Goal: Information Seeking & Learning: Find specific fact

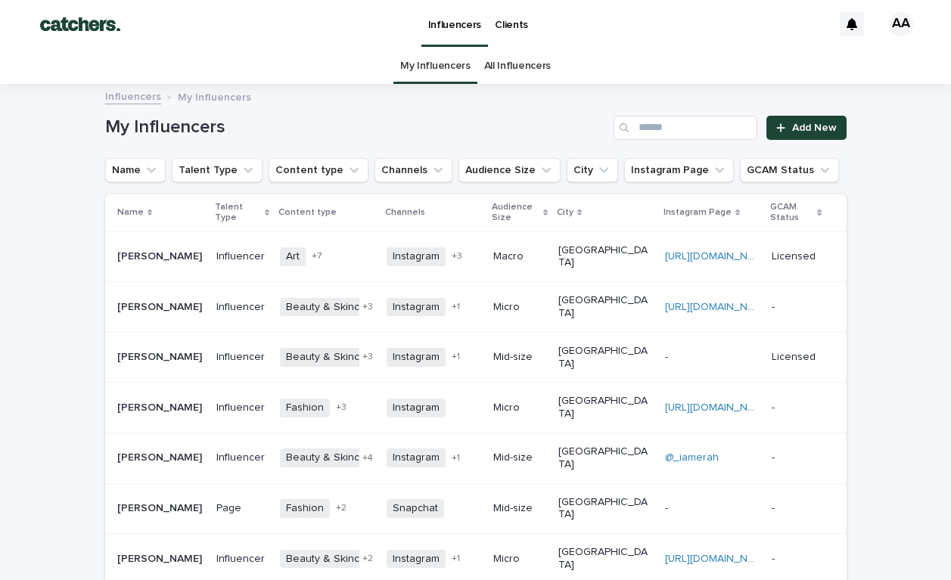
click at [549, 62] on div "All Influencers" at bounding box center [517, 66] width 80 height 36
click at [535, 63] on link "All Influencers" at bounding box center [517, 66] width 67 height 36
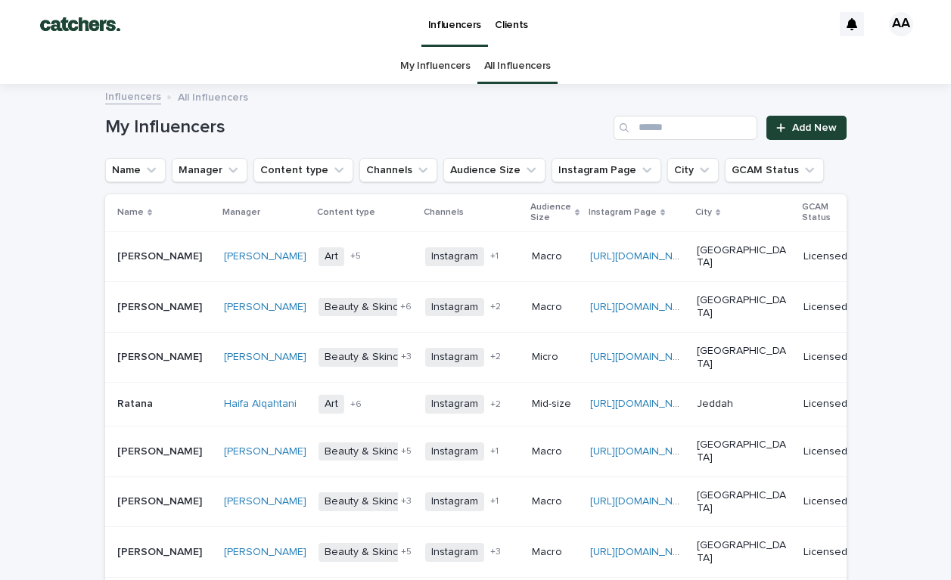
click at [620, 26] on div "Influencers Clients" at bounding box center [485, 24] width 694 height 48
click at [682, 135] on input "Search" at bounding box center [685, 128] width 144 height 24
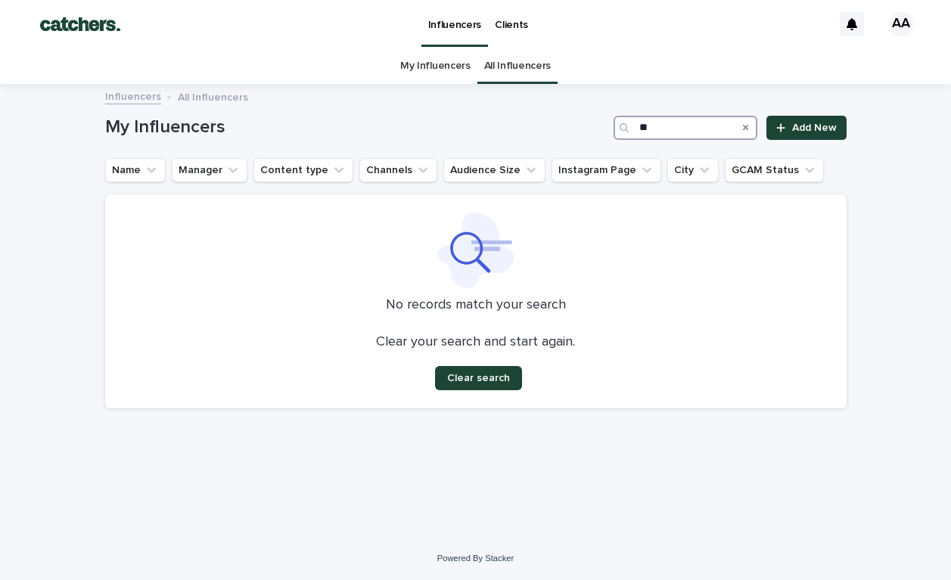
type input "*"
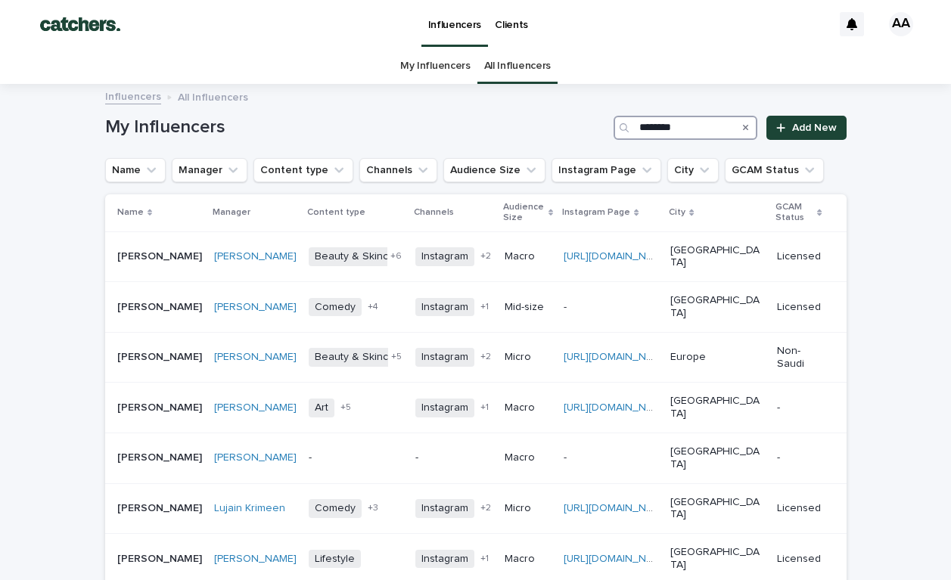
click at [665, 129] on input "********" at bounding box center [685, 128] width 144 height 24
click at [661, 129] on input "********" at bounding box center [685, 128] width 144 height 24
click at [660, 129] on input "********" at bounding box center [685, 128] width 144 height 24
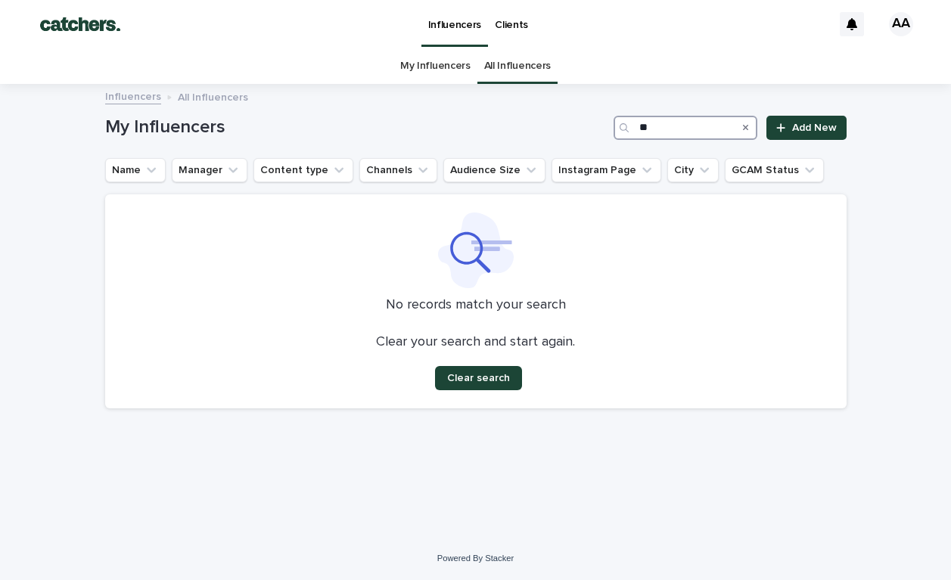
type input "*"
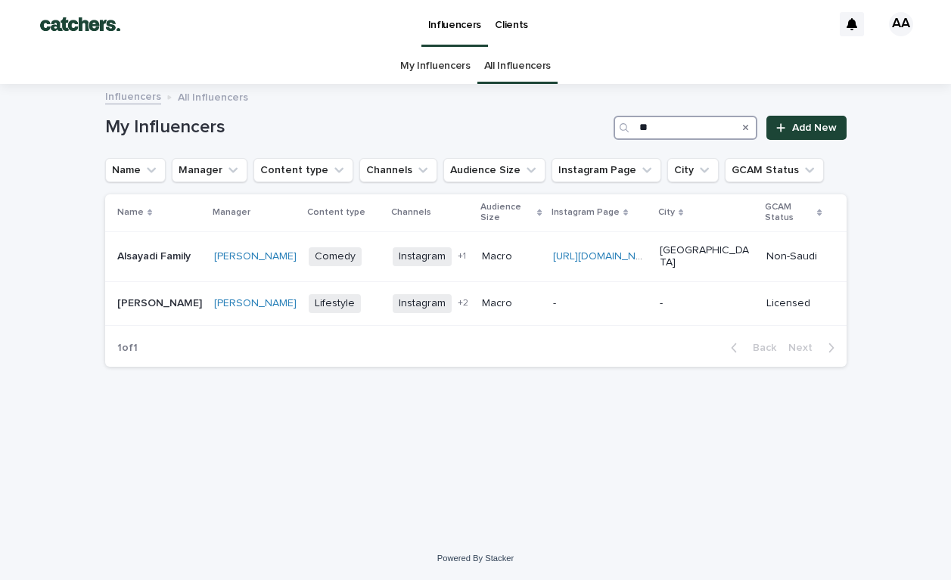
type input "*"
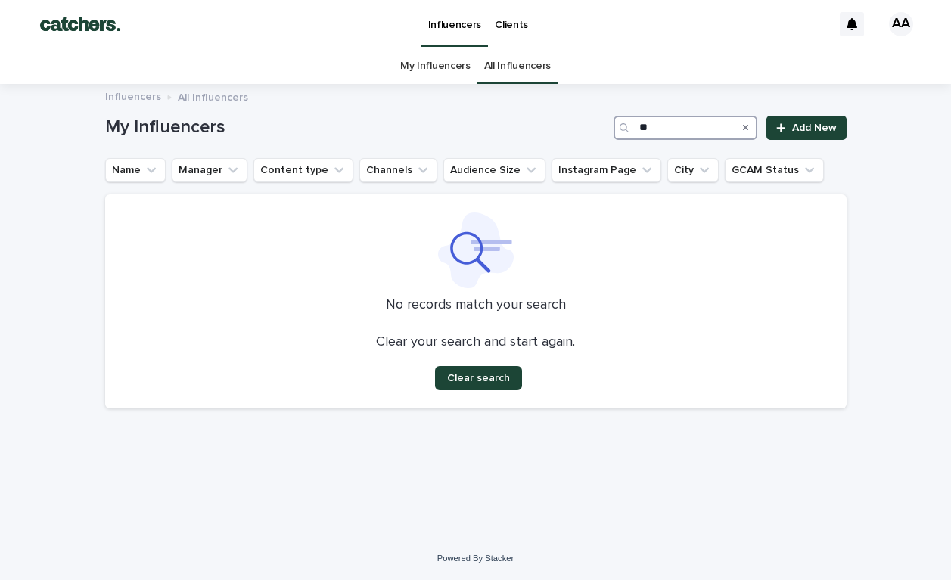
type input "*"
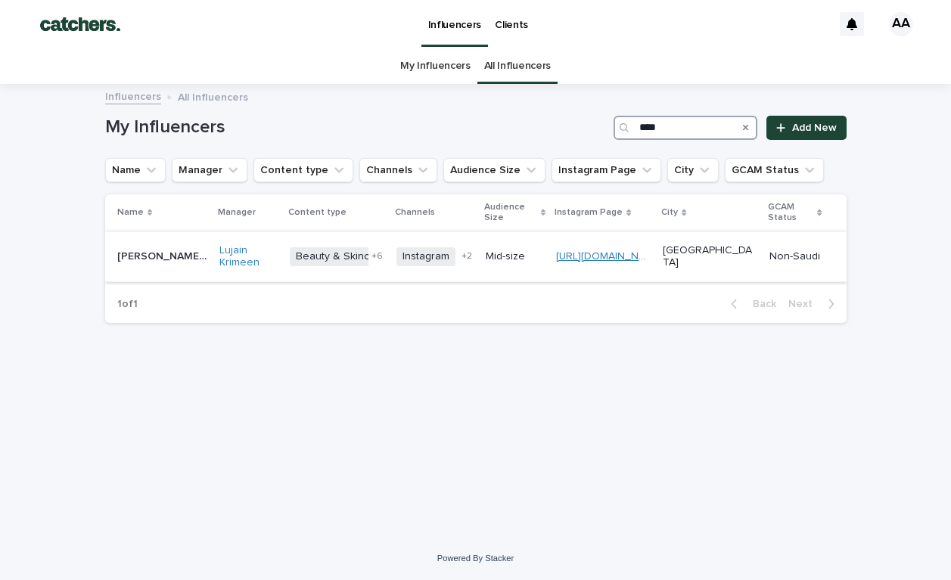
type input "****"
click at [662, 251] on link "[URL][DOMAIN_NAME]" at bounding box center [609, 256] width 107 height 11
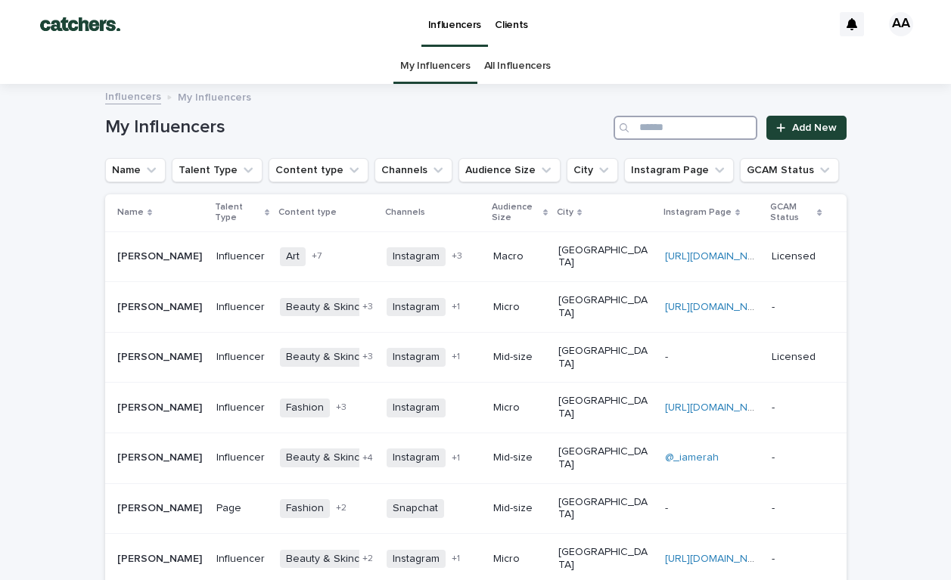
click at [715, 134] on input "Search" at bounding box center [685, 128] width 144 height 24
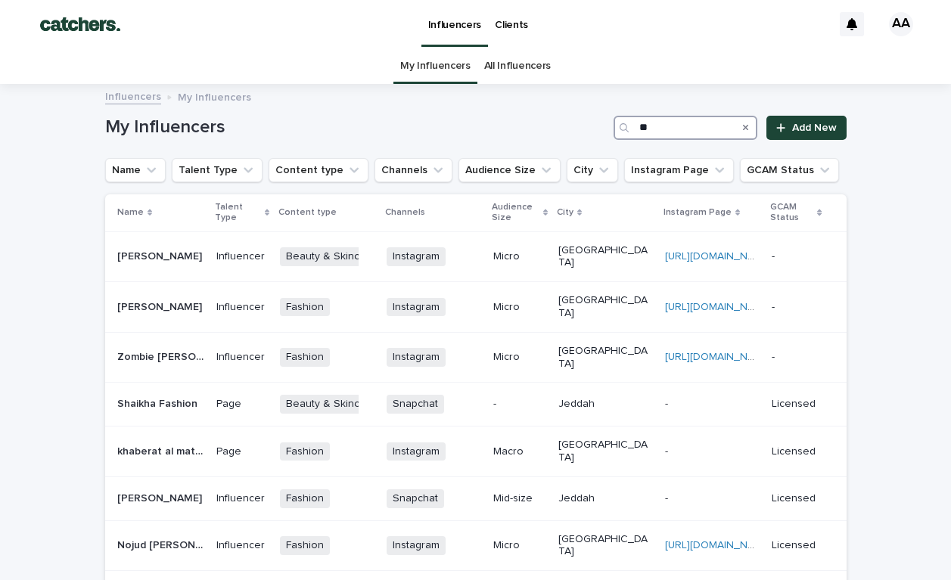
type input "*"
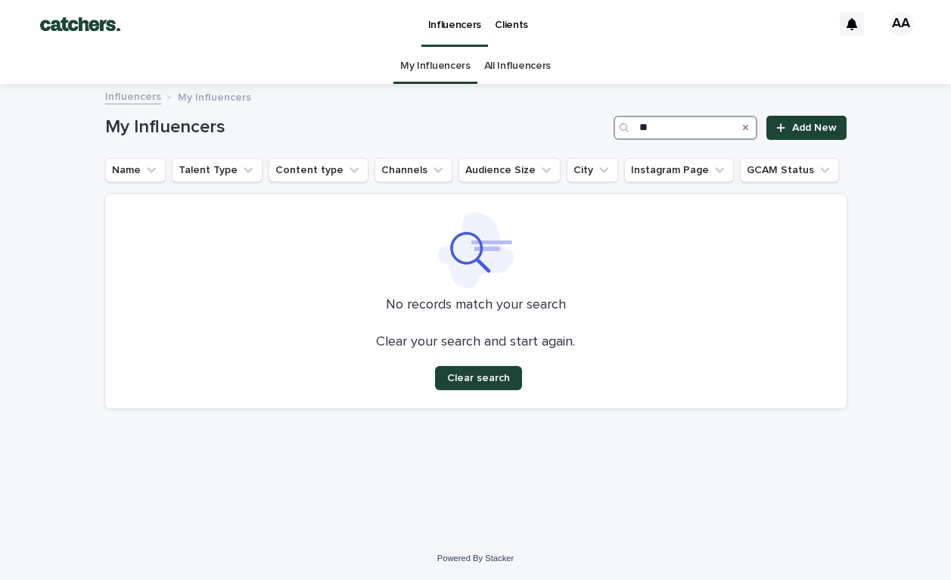
type input "*"
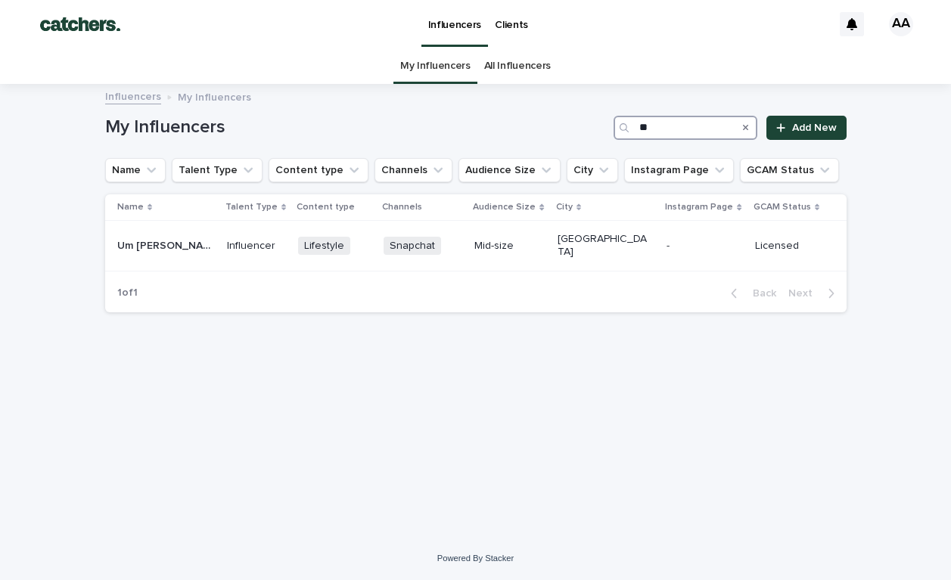
type input "*"
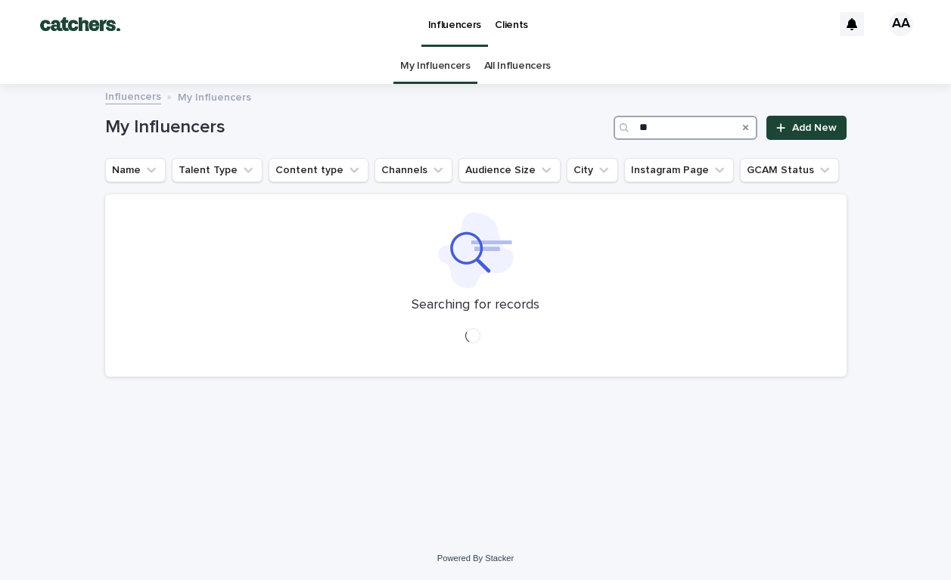
type input "*"
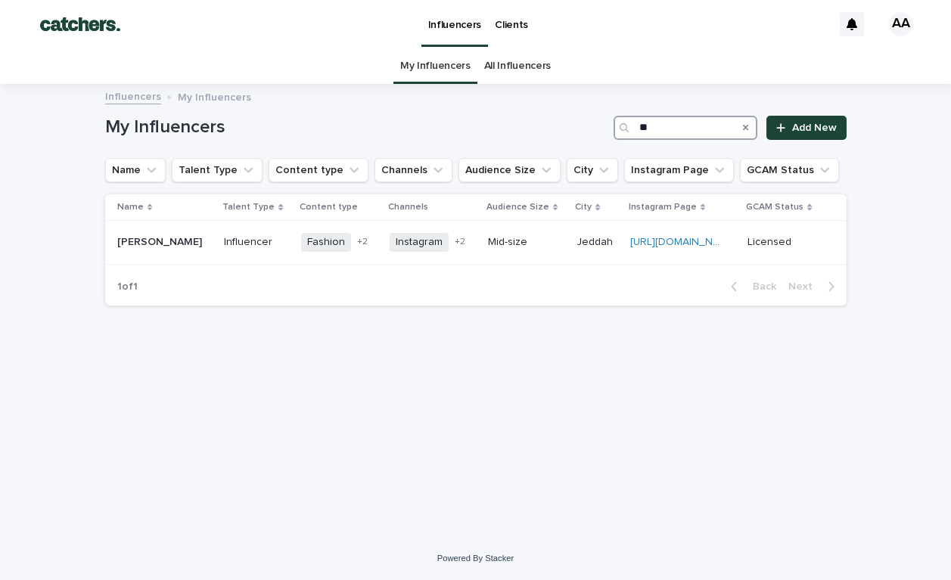
type input "*"
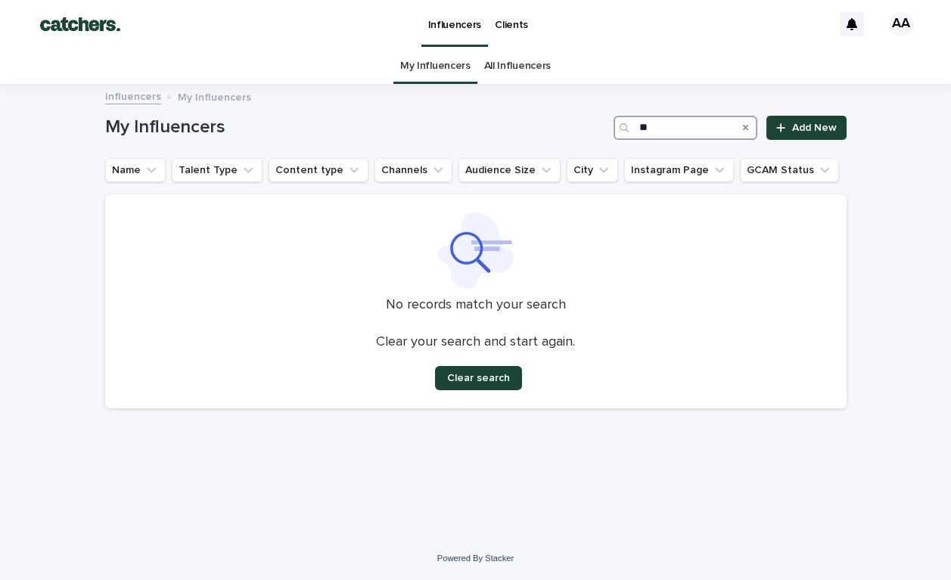
type input "*"
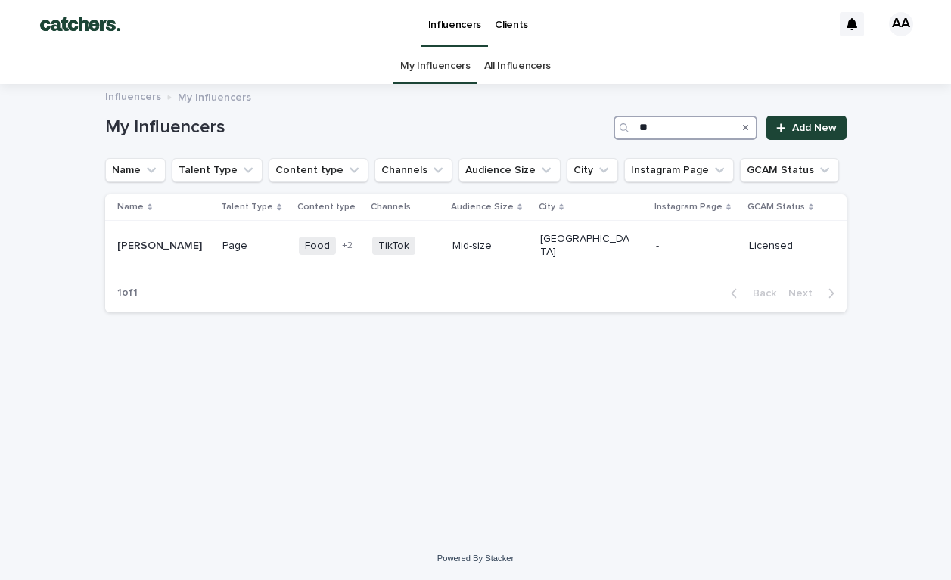
type input "*"
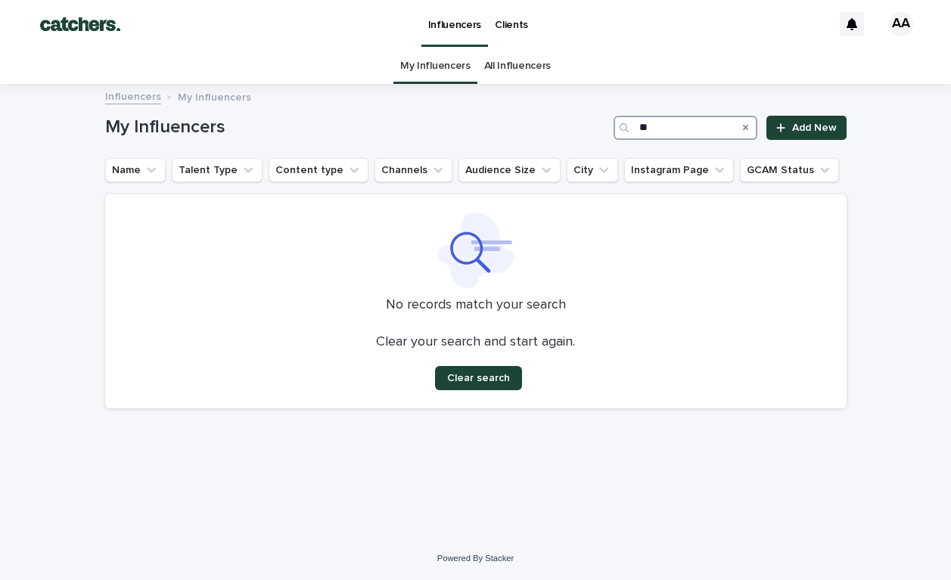
type input "*"
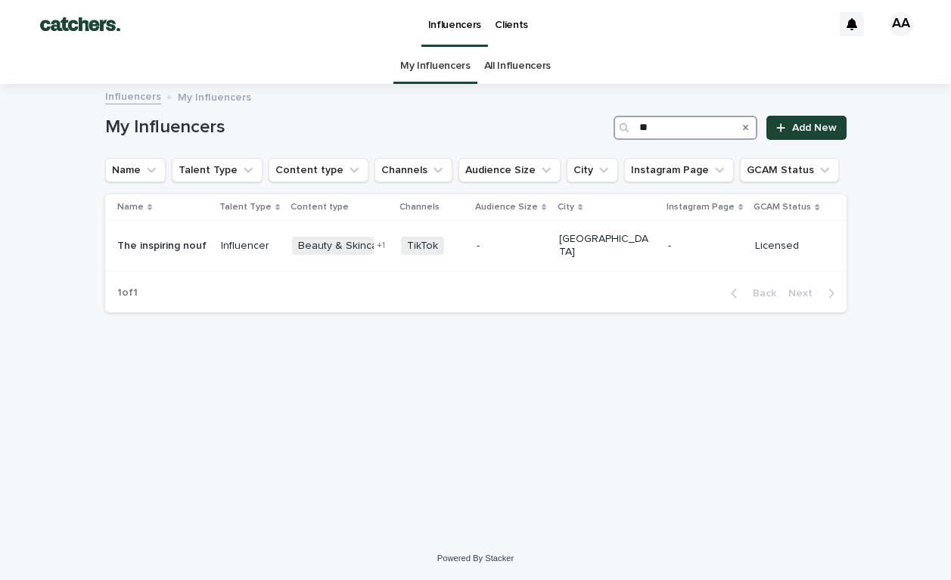
type input "*"
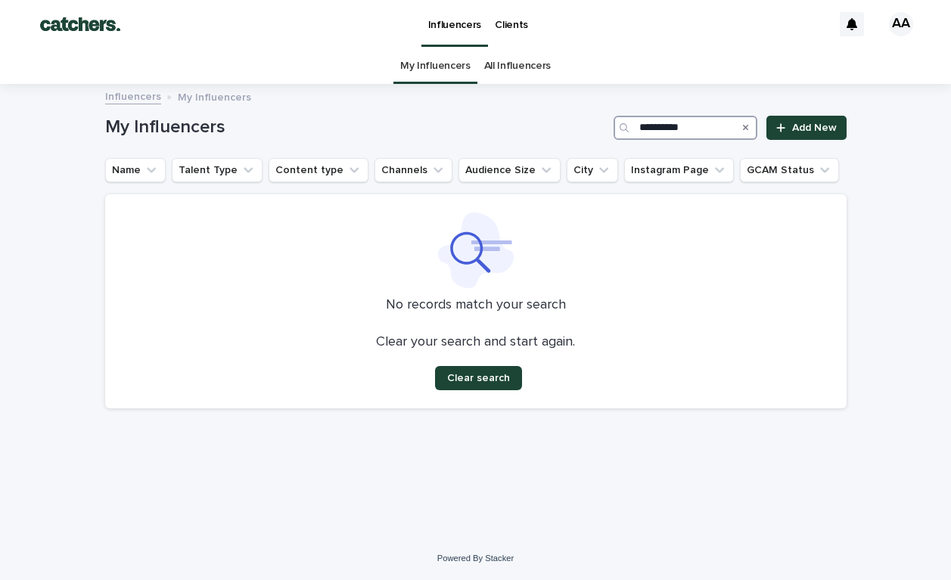
click at [669, 124] on input "**********" at bounding box center [685, 128] width 144 height 24
click at [652, 134] on input "****" at bounding box center [685, 128] width 144 height 24
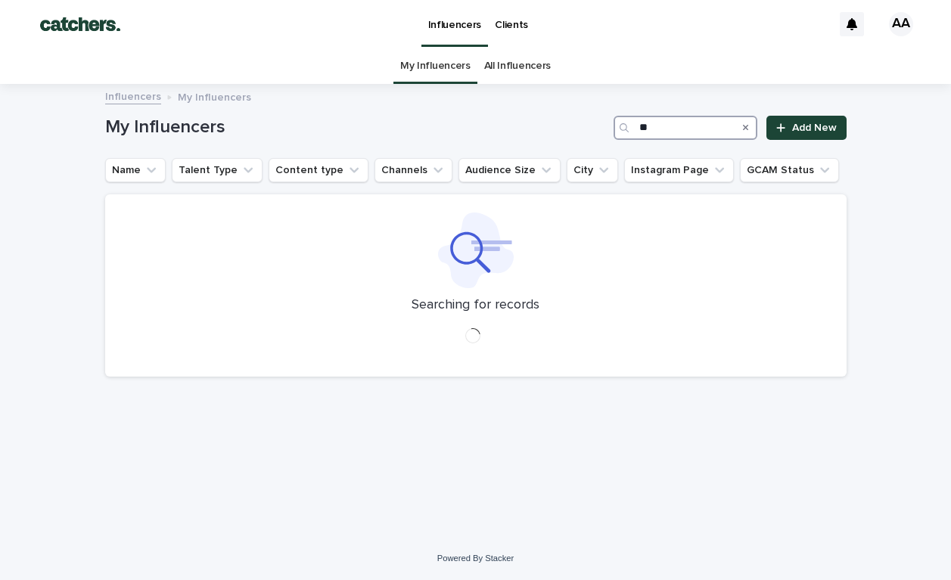
type input "*"
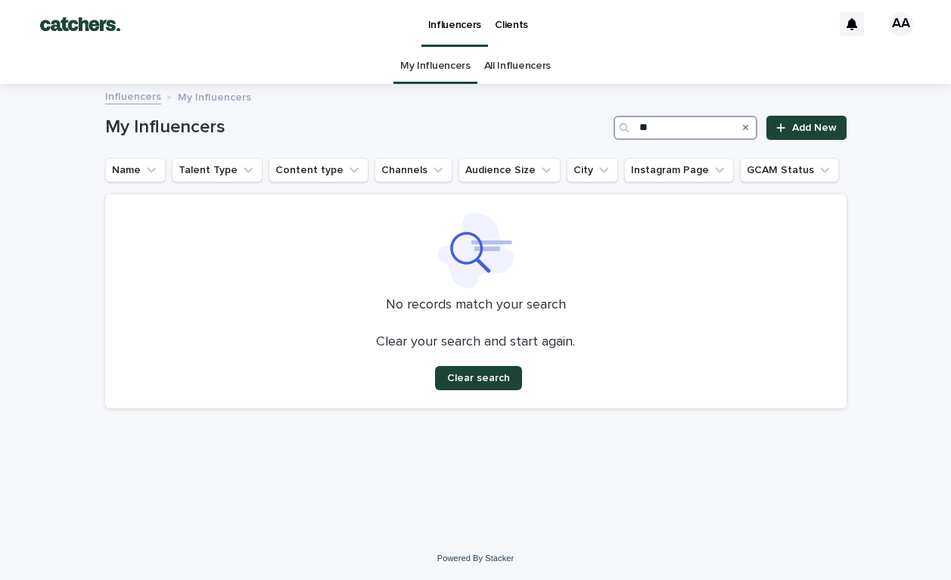
type input "*"
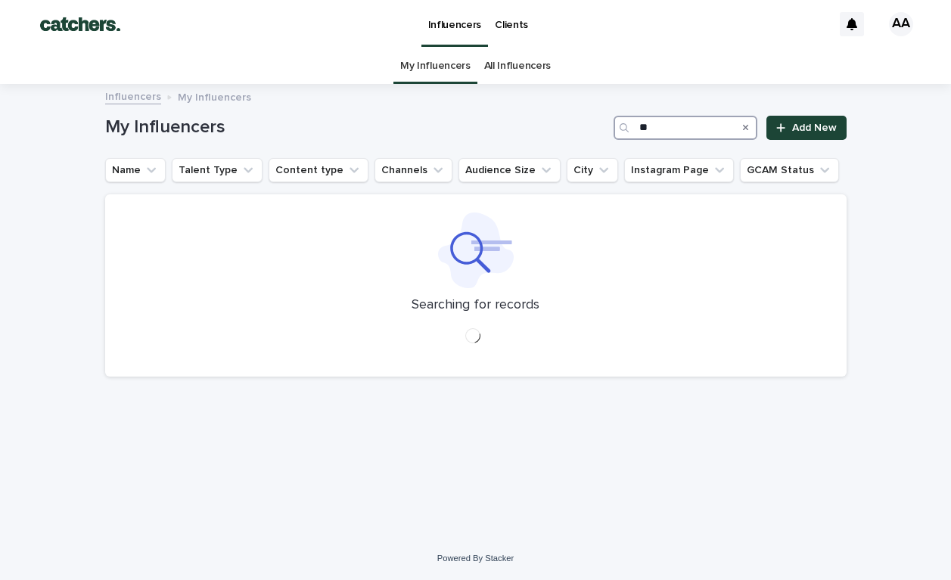
type input "*"
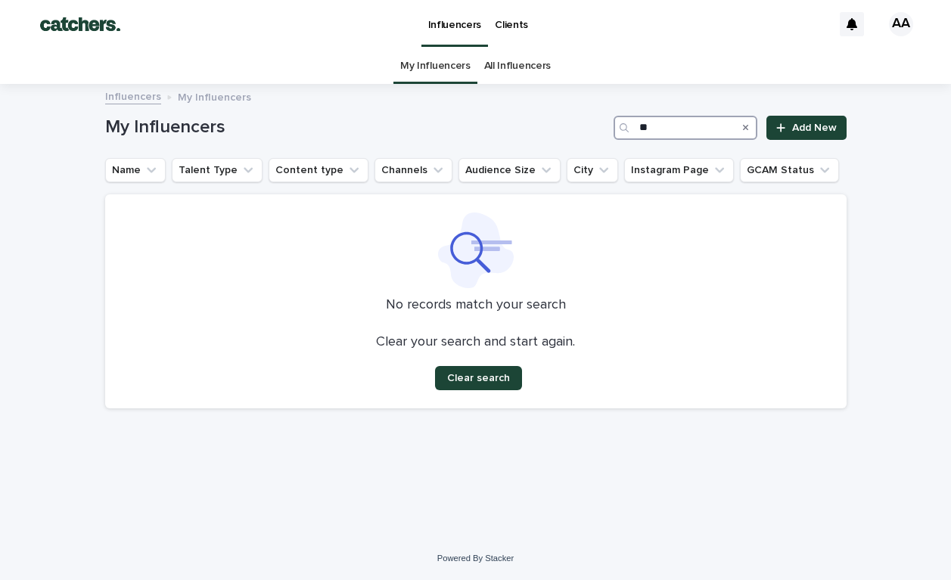
type input "*"
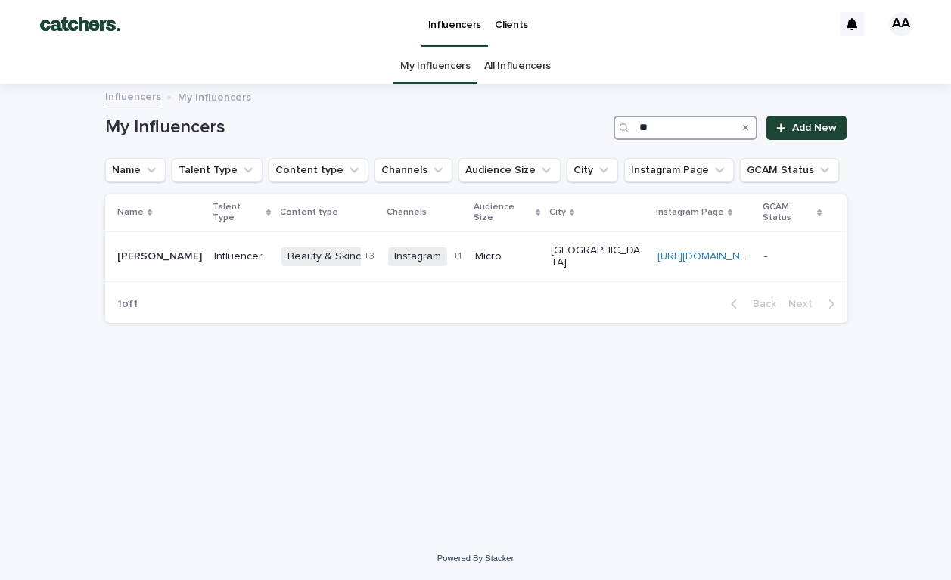
type input "*"
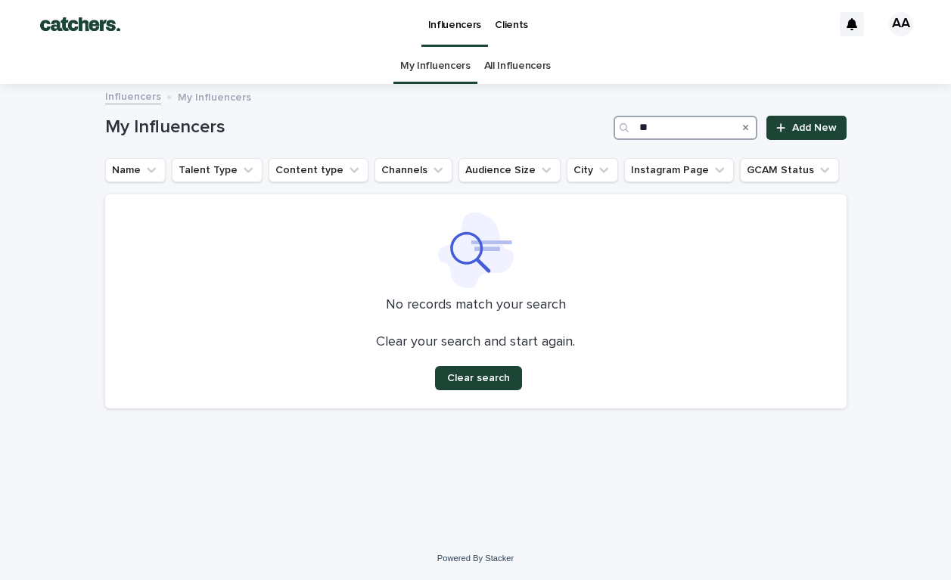
type input "*"
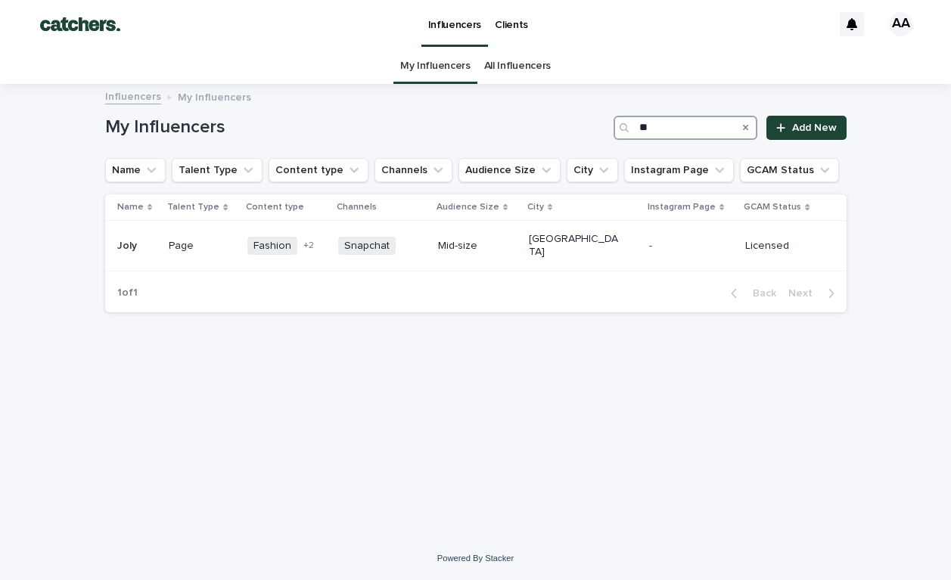
type input "*"
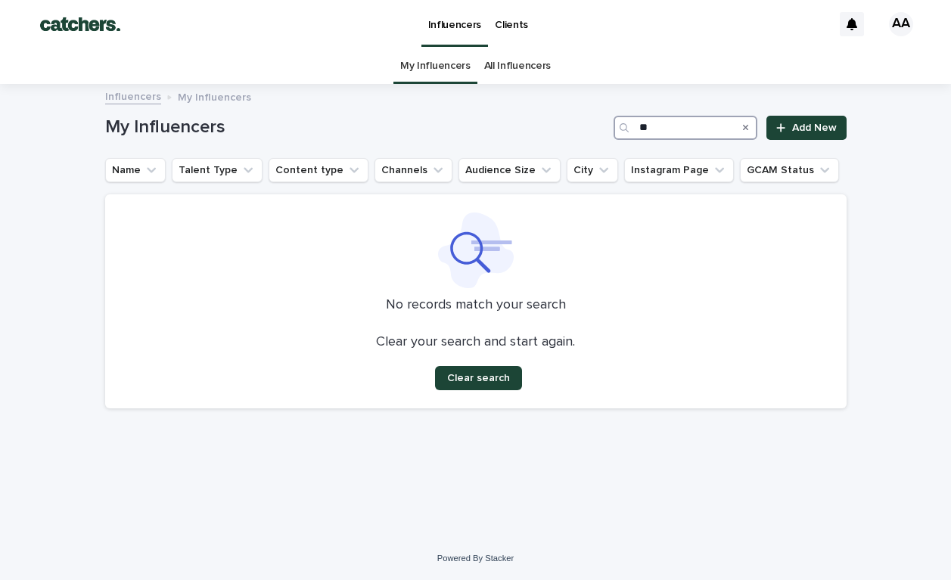
type input "*"
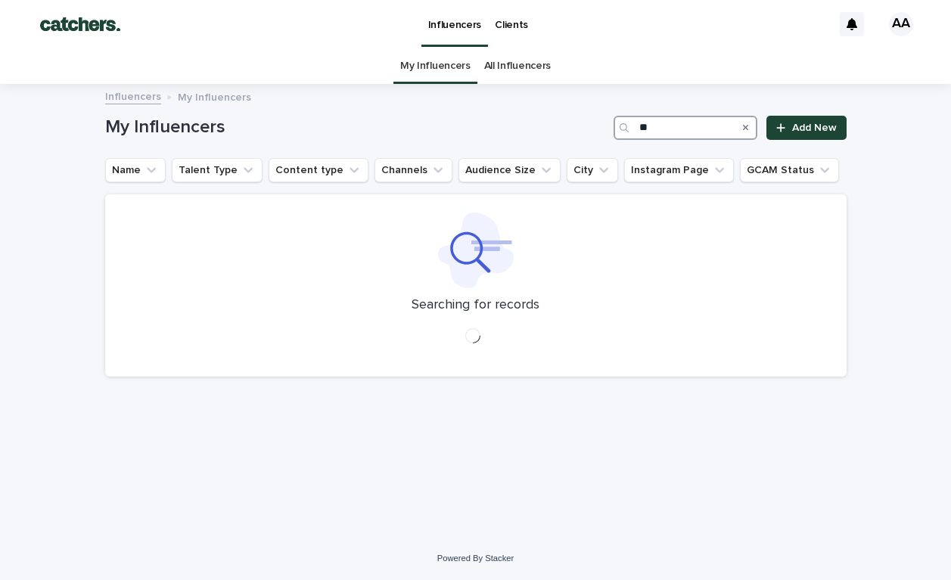
type input "*"
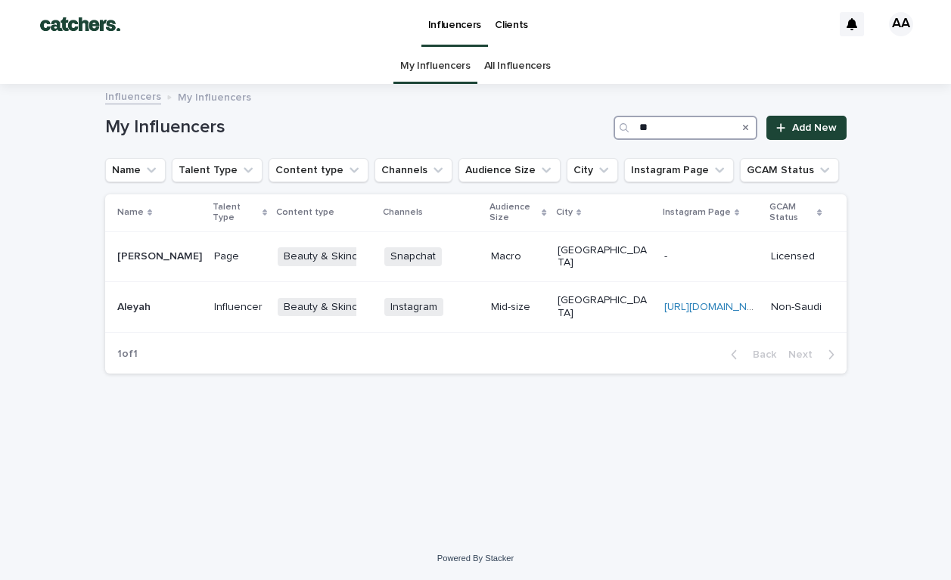
type input "*"
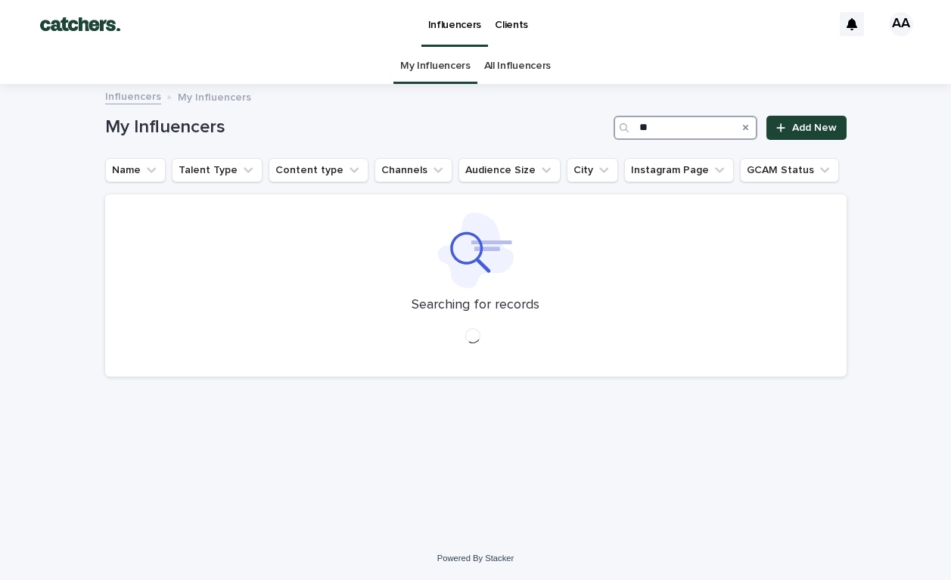
type input "*"
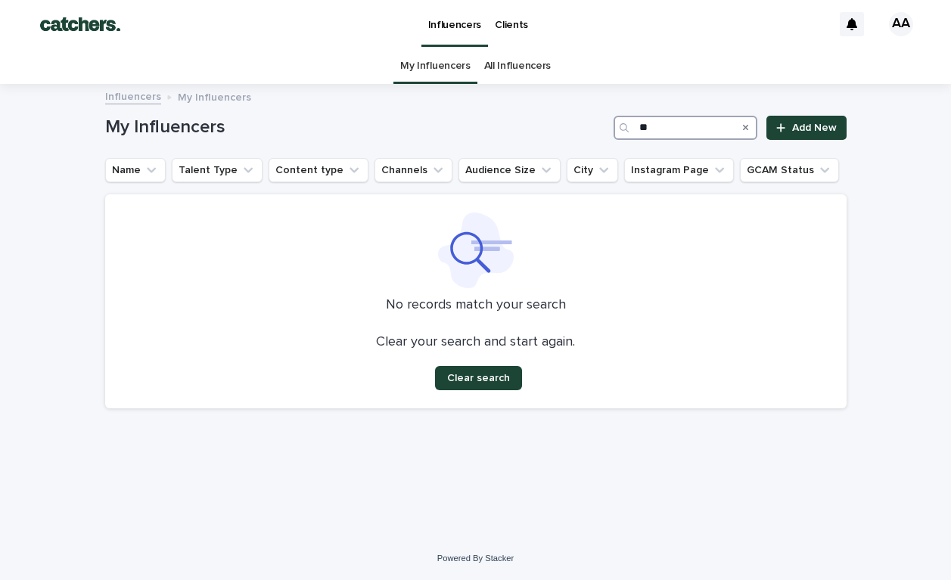
type input "*"
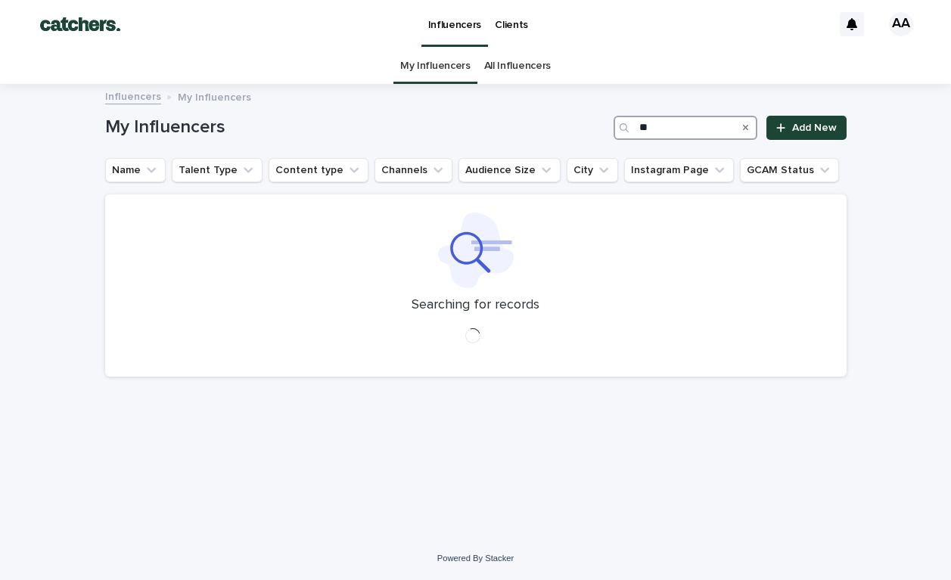
type input "*"
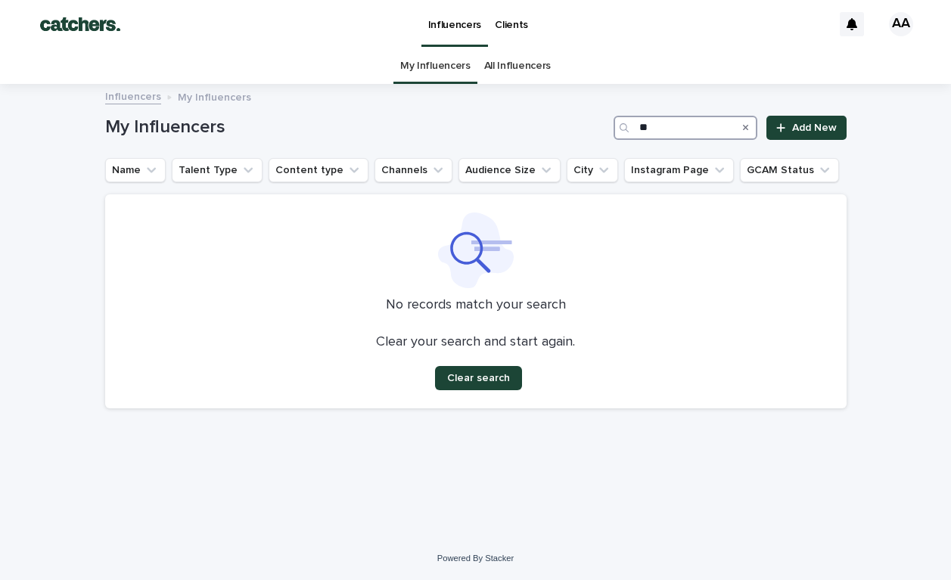
type input "*"
type input "*****"
click at [510, 70] on link "All Influencers" at bounding box center [517, 66] width 67 height 36
